Goal: Find specific page/section: Find specific page/section

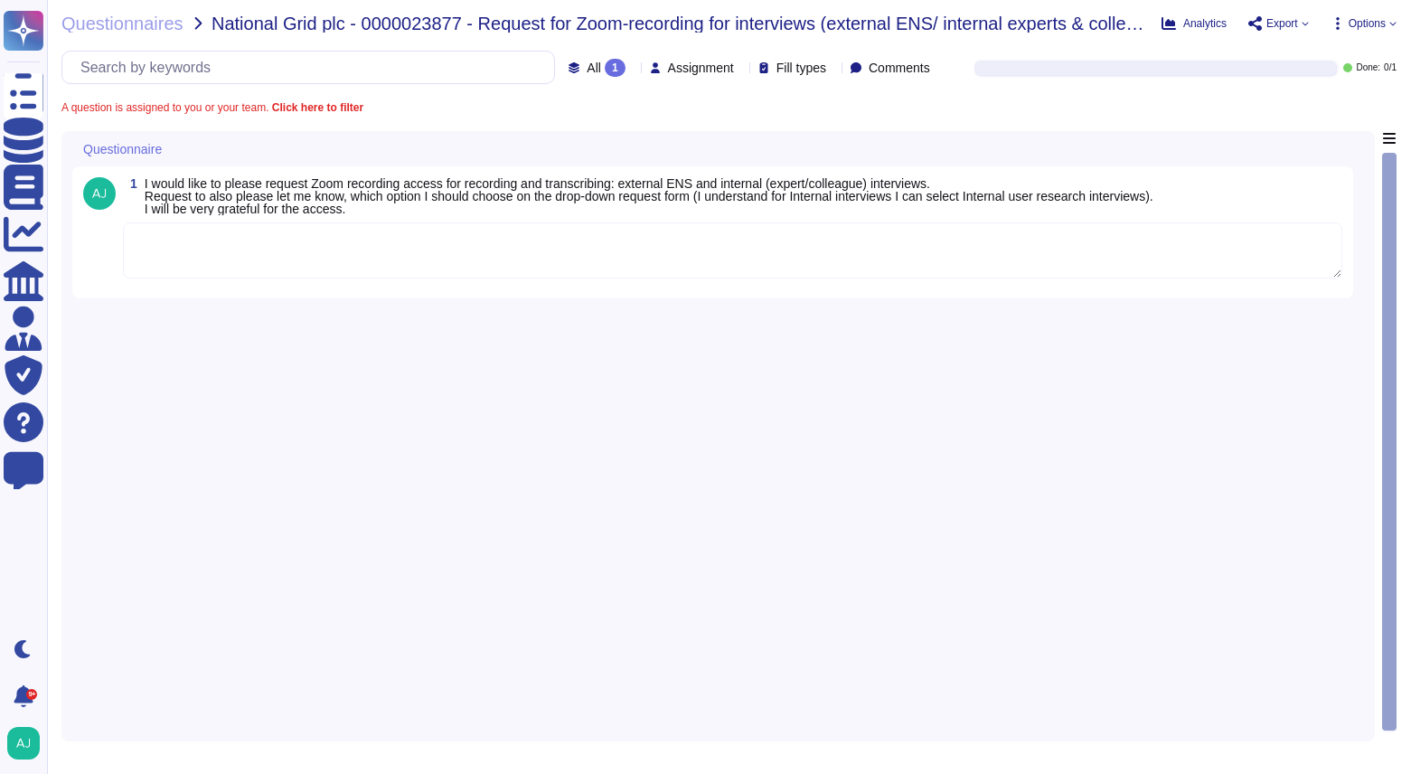
click at [111, 33] on div "Questionnaires National Grid plc - 0000023877 - Request for Zoom-recording for …" at bounding box center [729, 387] width 1364 height 774
click at [116, 29] on span "Questionnaires" at bounding box center [122, 23] width 122 height 18
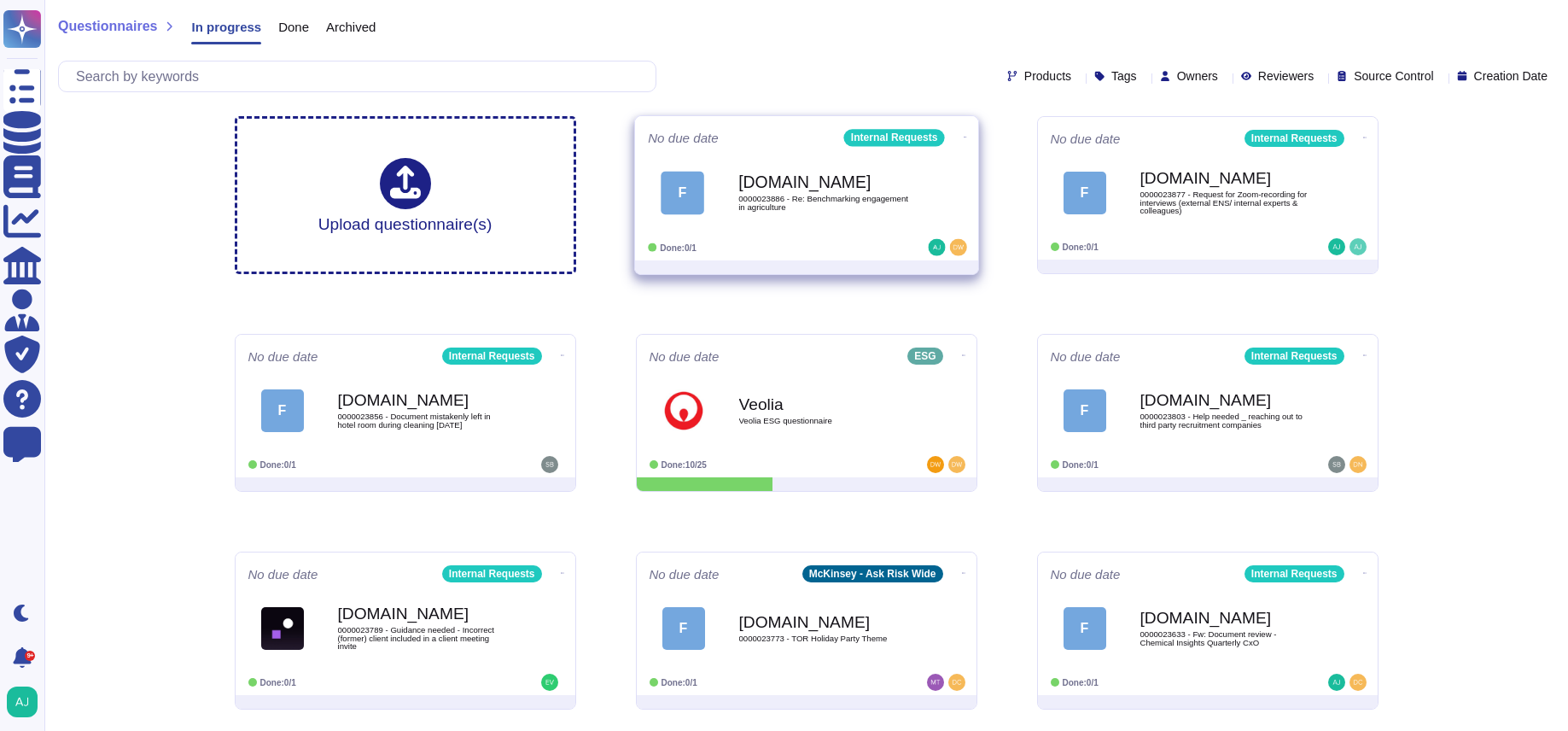
click at [826, 234] on div "F Force.com 0000023886 - Re: Benchmarking engagement in agriculture" at bounding box center [806, 192] width 317 height 86
